Goal: Task Accomplishment & Management: Use online tool/utility

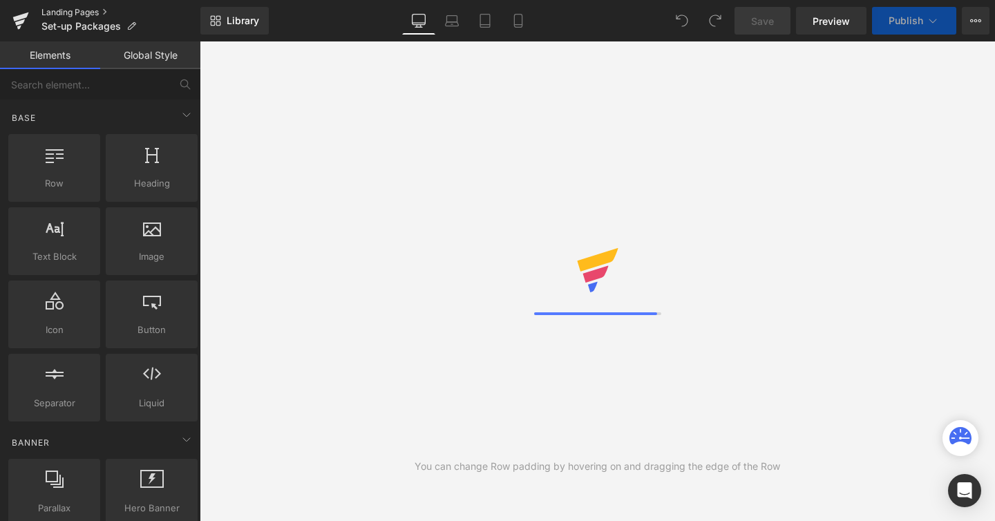
click at [65, 8] on link "Landing Pages" at bounding box center [120, 12] width 159 height 11
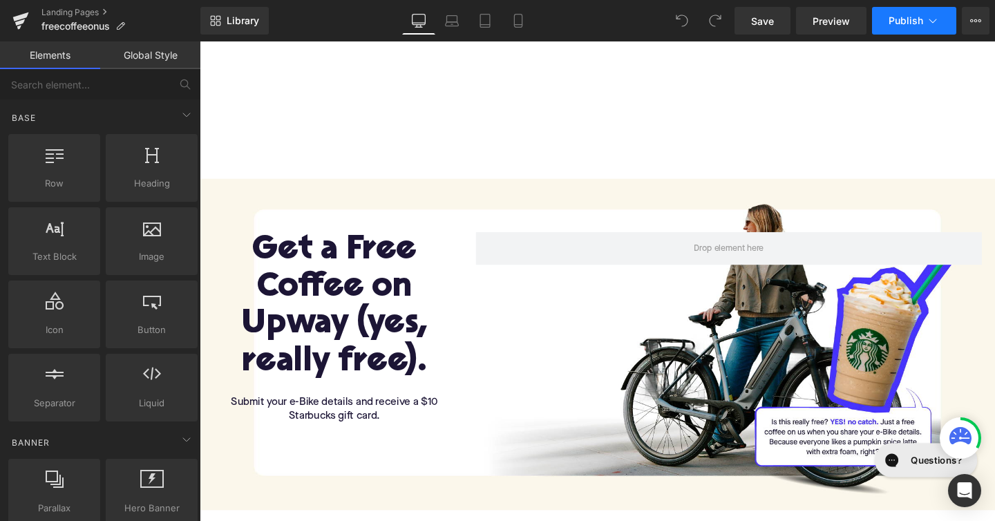
click at [892, 29] on button "Publish" at bounding box center [914, 21] width 84 height 28
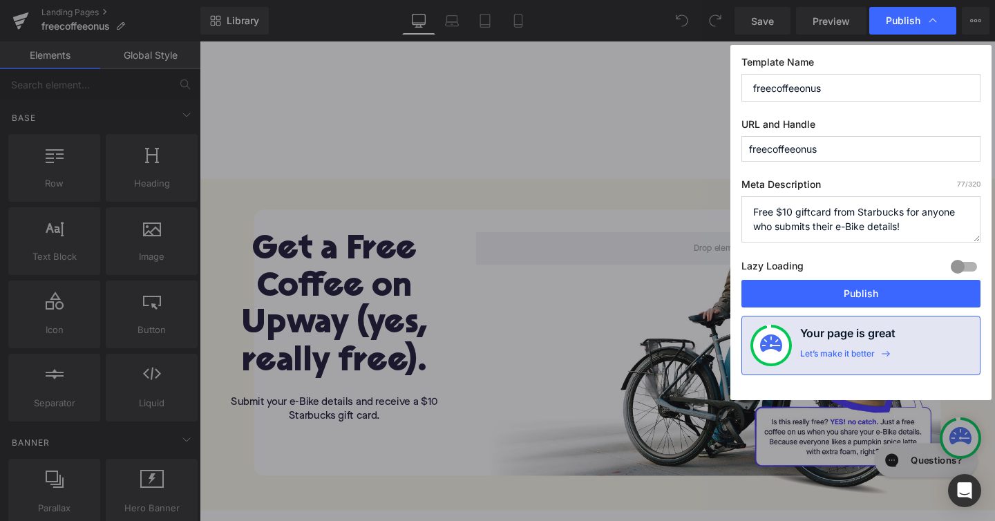
click at [795, 82] on input "freecoffeeonus" at bounding box center [860, 88] width 239 height 28
click at [799, 85] on input "Free Coffe On Us" at bounding box center [860, 88] width 239 height 28
type input "Free Coffee On Us"
click at [749, 53] on div "Template Name Free Coffee On Us URL and Handle freecoffeeonus Meta Description …" at bounding box center [860, 222] width 261 height 355
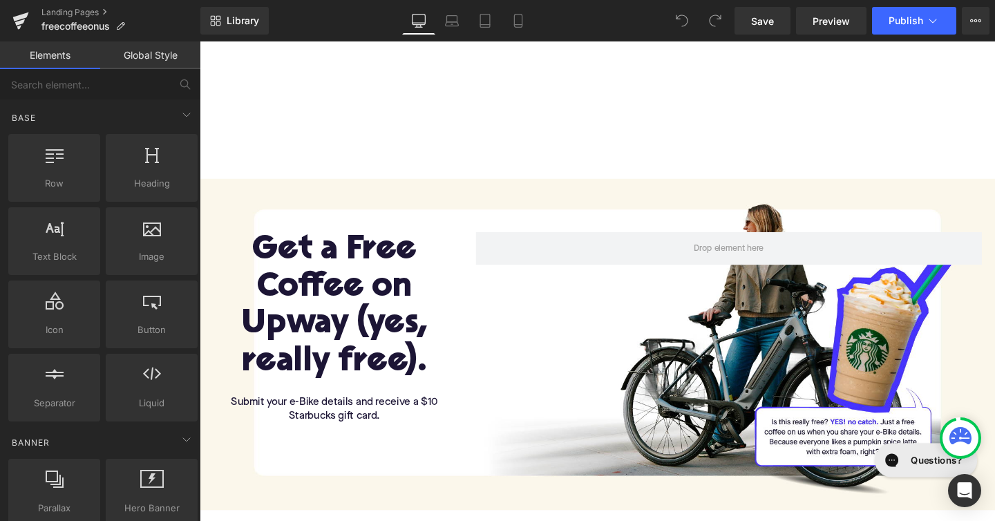
click at [753, 29] on link "Save" at bounding box center [762, 21] width 56 height 28
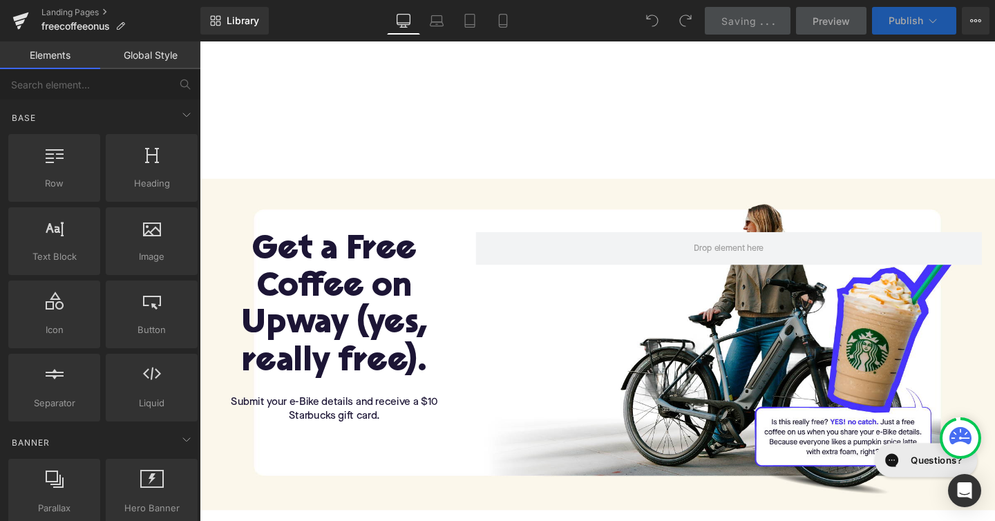
click at [919, 26] on button "Publish" at bounding box center [914, 21] width 84 height 28
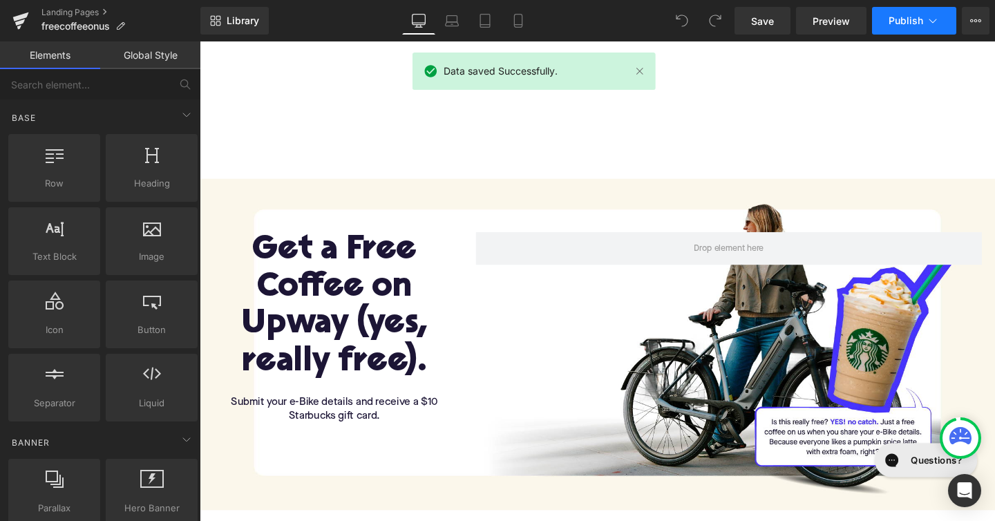
click at [919, 26] on button "Publish" at bounding box center [914, 21] width 84 height 28
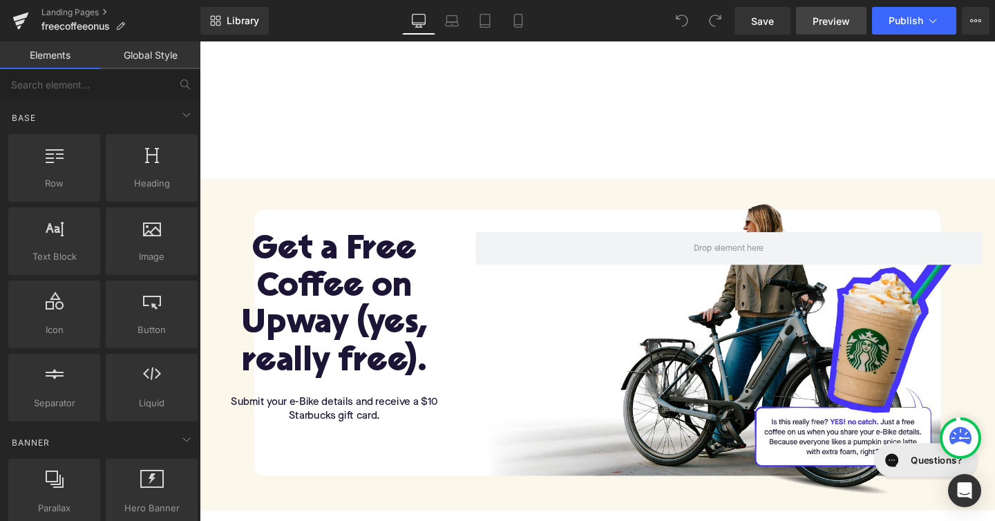
click at [807, 25] on link "Preview" at bounding box center [831, 21] width 70 height 28
